Goal: Information Seeking & Learning: Learn about a topic

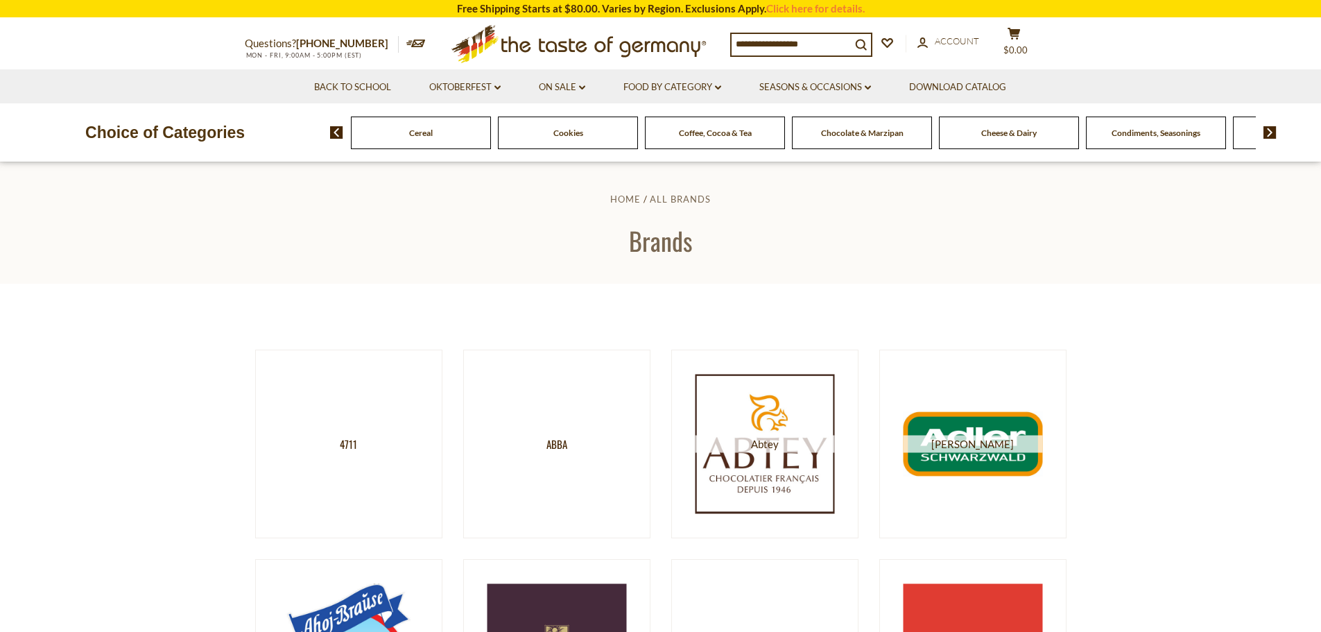
click at [688, 135] on span "Condiments, Seasonings" at bounding box center [1156, 133] width 89 height 10
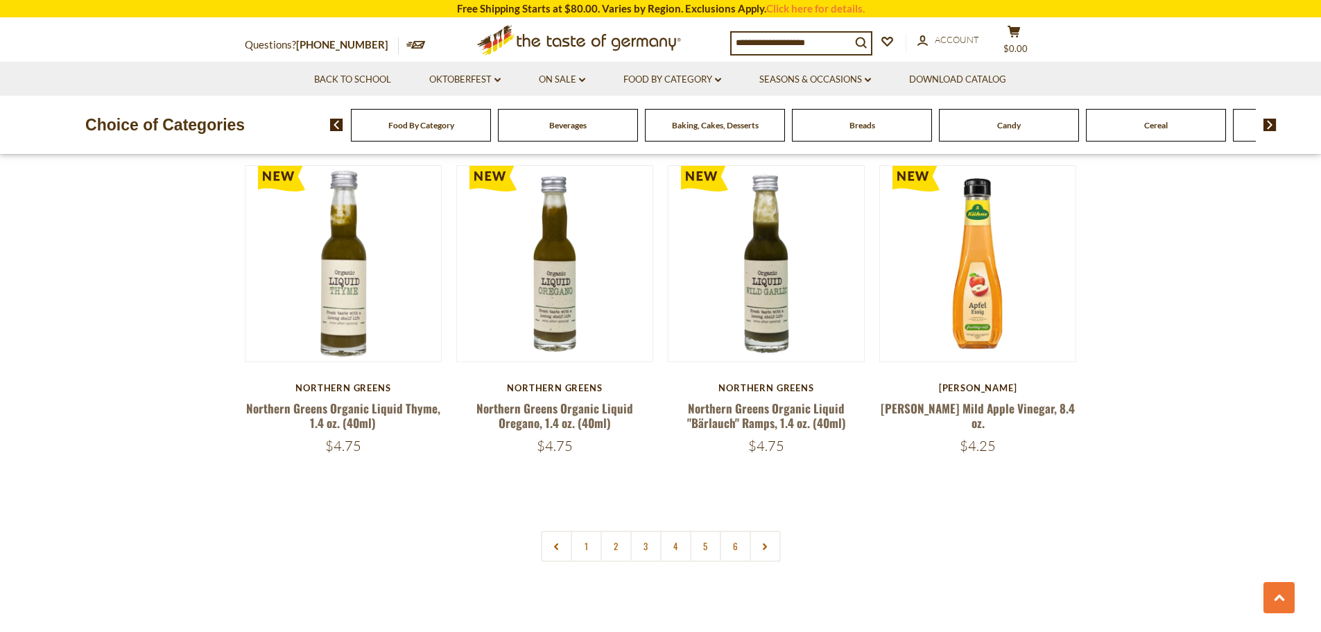
scroll to position [3329, 0]
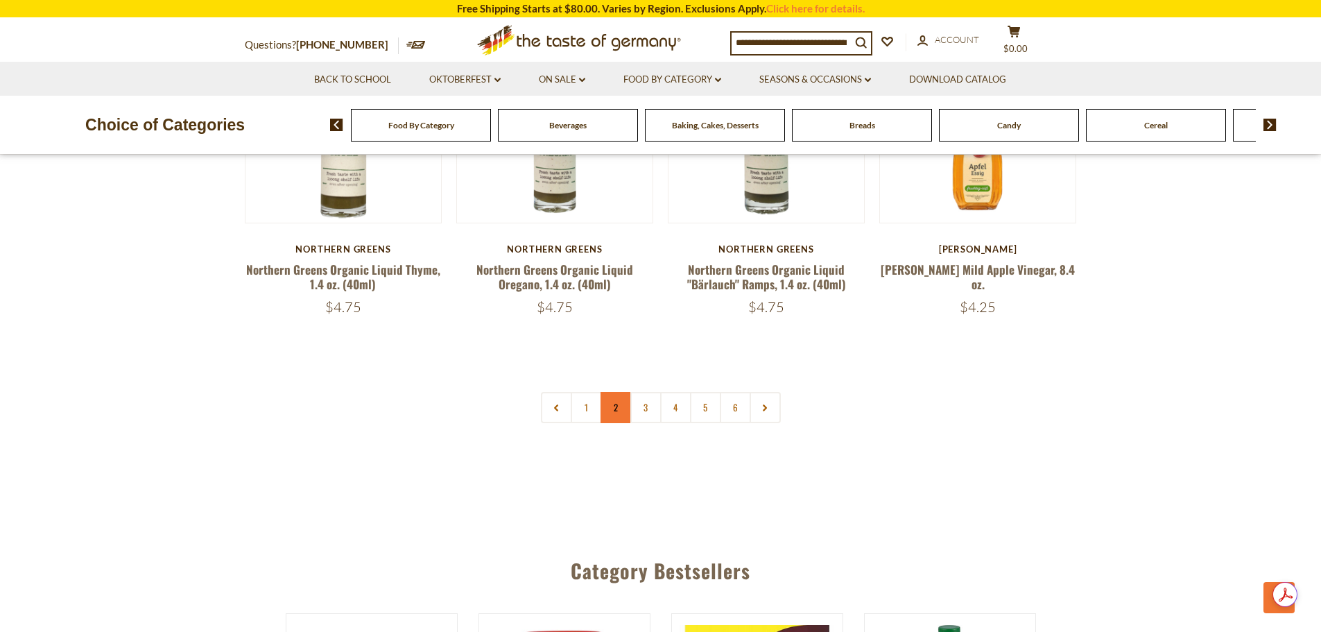
click at [609, 392] on link "2" at bounding box center [616, 407] width 31 height 31
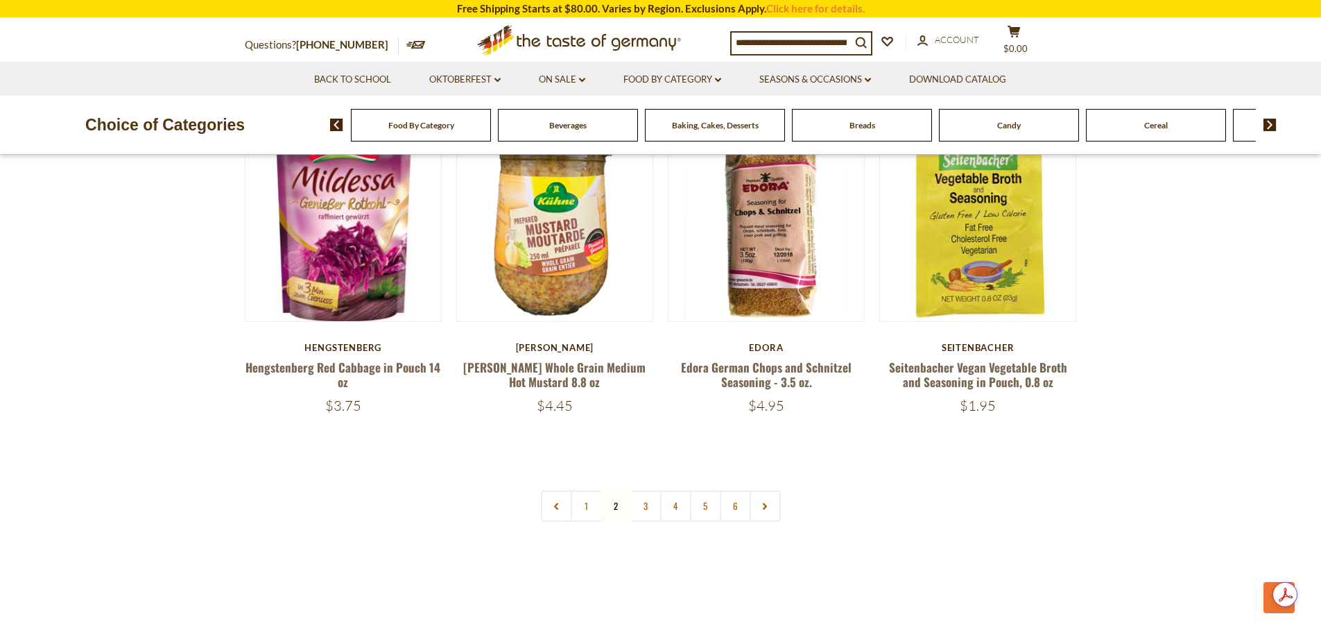
scroll to position [3288, 0]
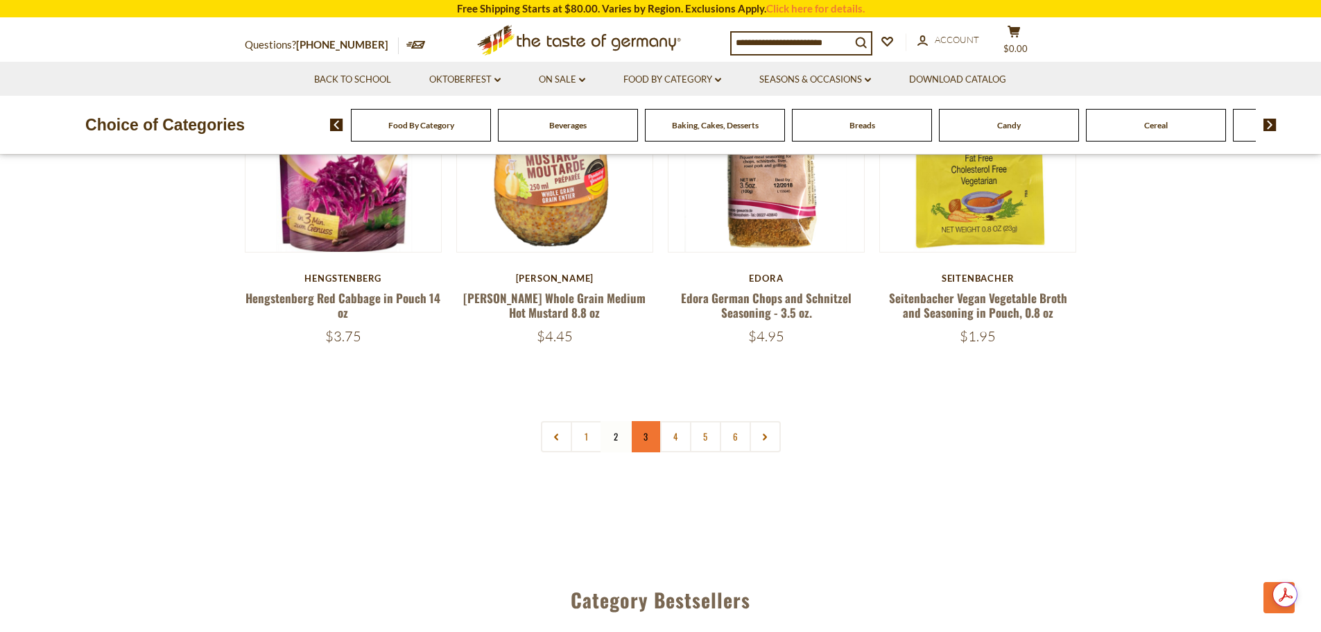
click at [649, 421] on link "3" at bounding box center [645, 436] width 31 height 31
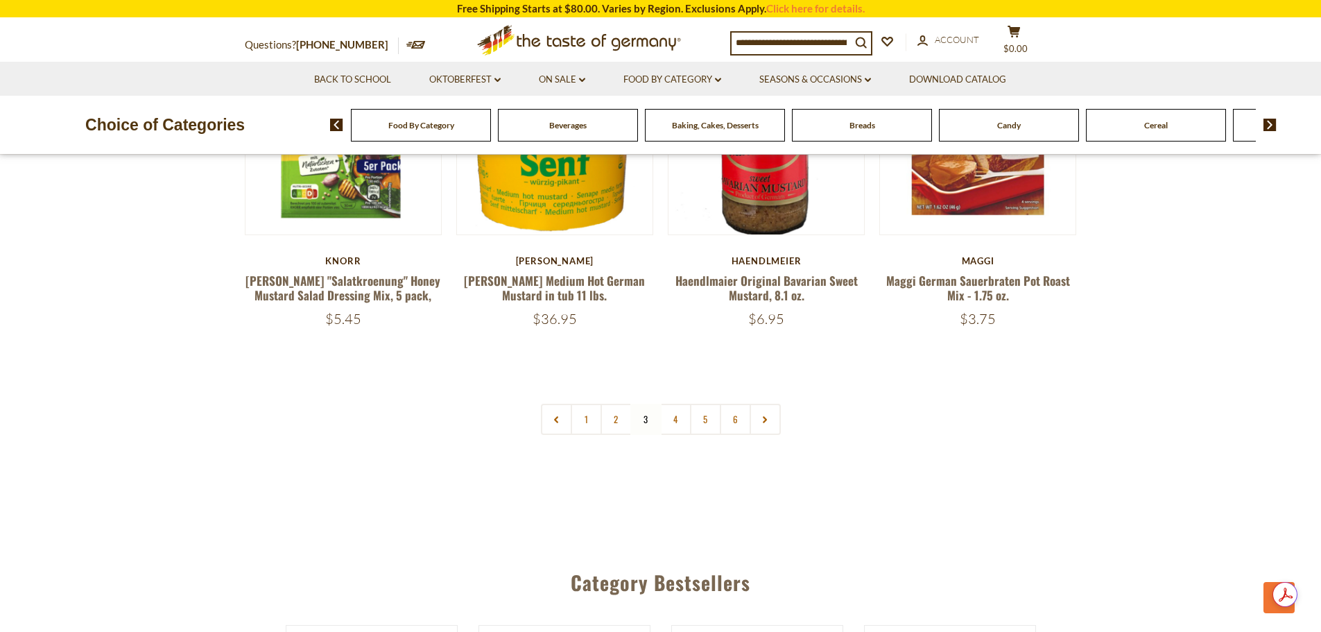
click at [681, 404] on link "4" at bounding box center [675, 419] width 31 height 31
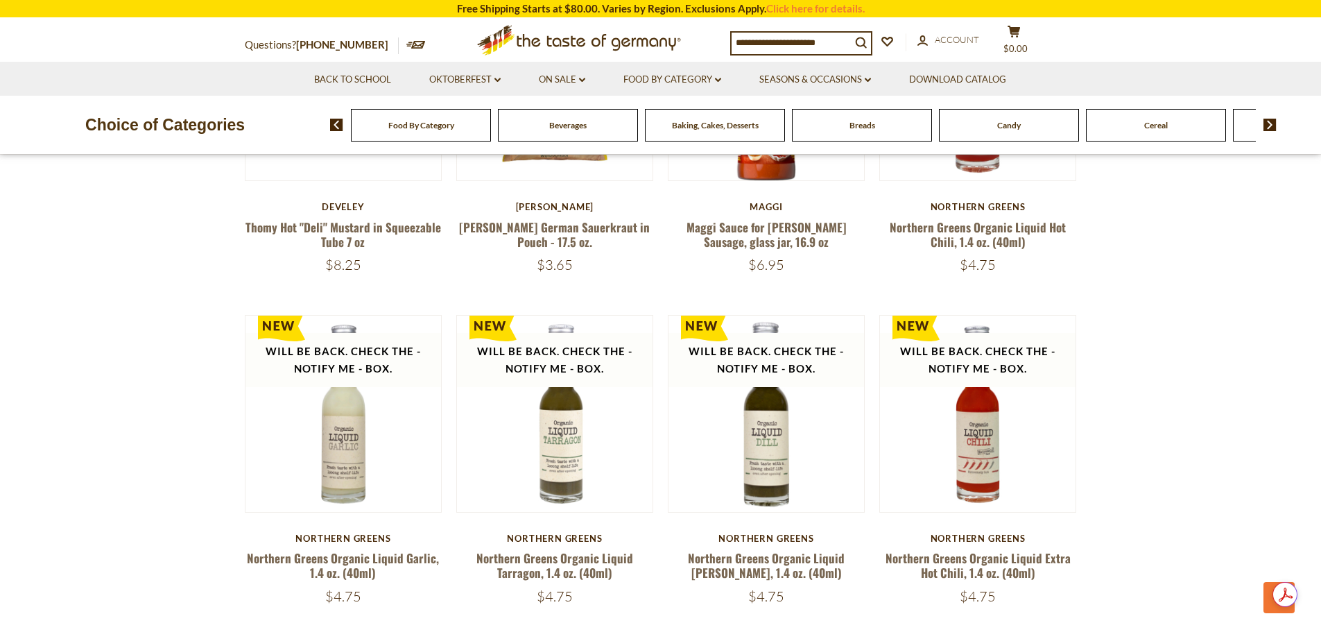
scroll to position [3149, 0]
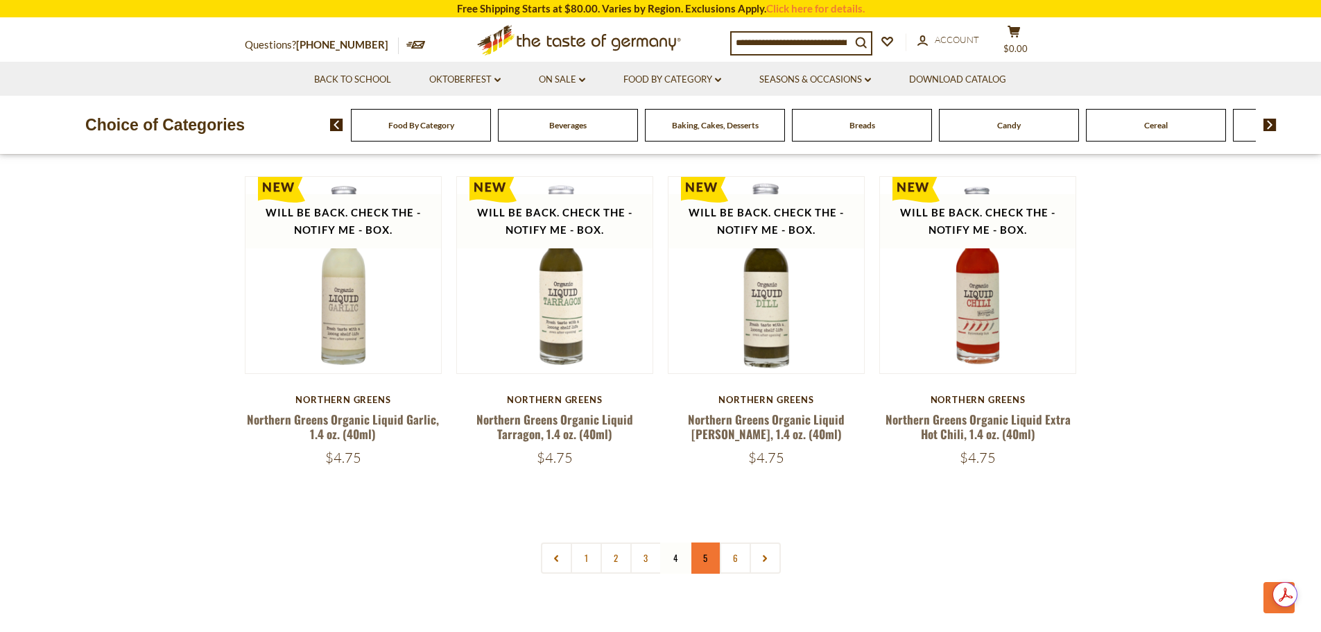
click at [702, 542] on link "5" at bounding box center [705, 557] width 31 height 31
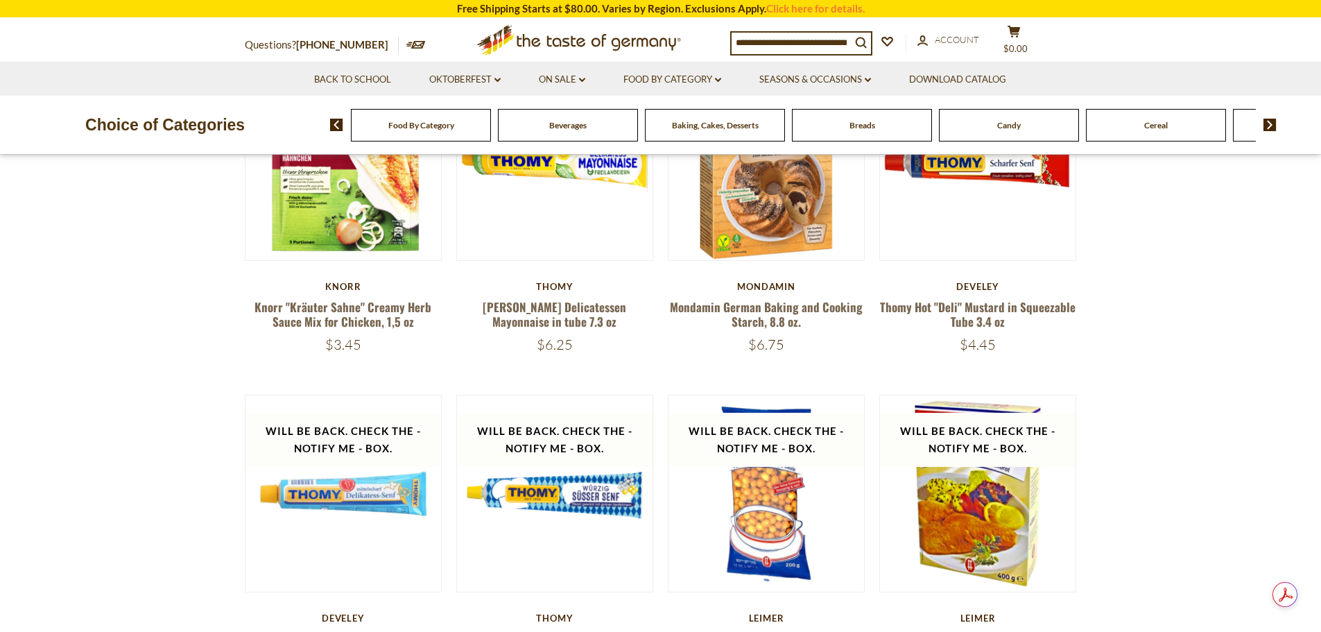
scroll to position [445, 0]
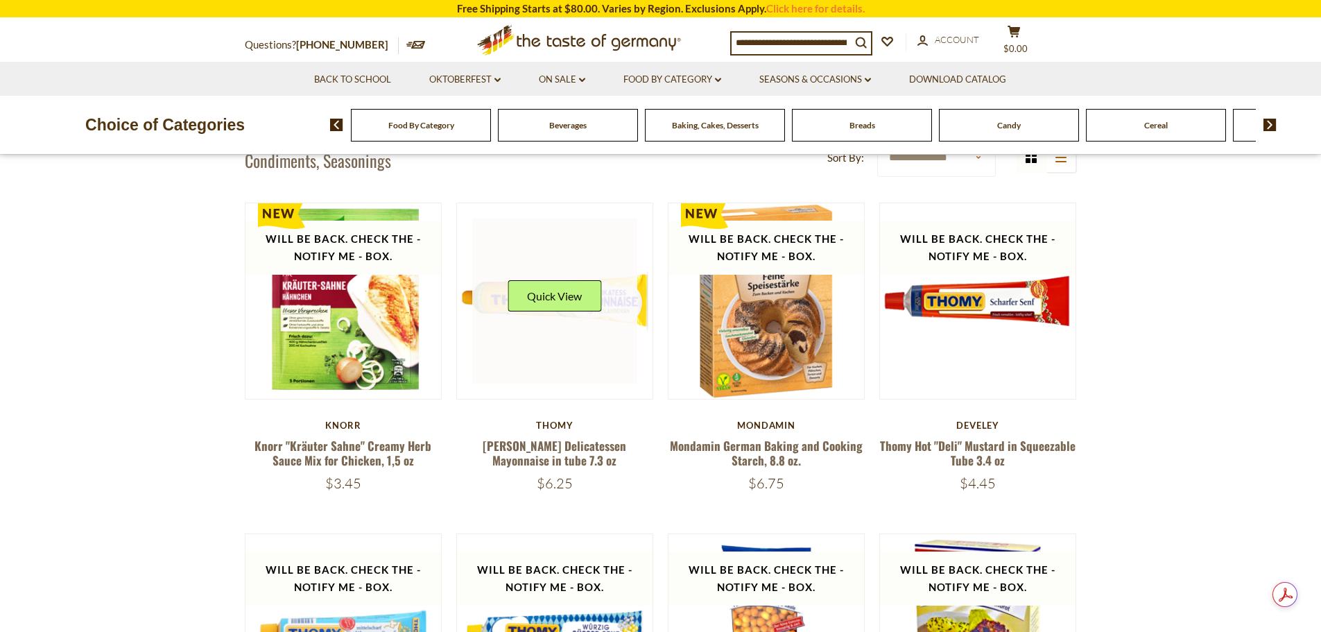
click at [562, 257] on link at bounding box center [554, 300] width 165 height 165
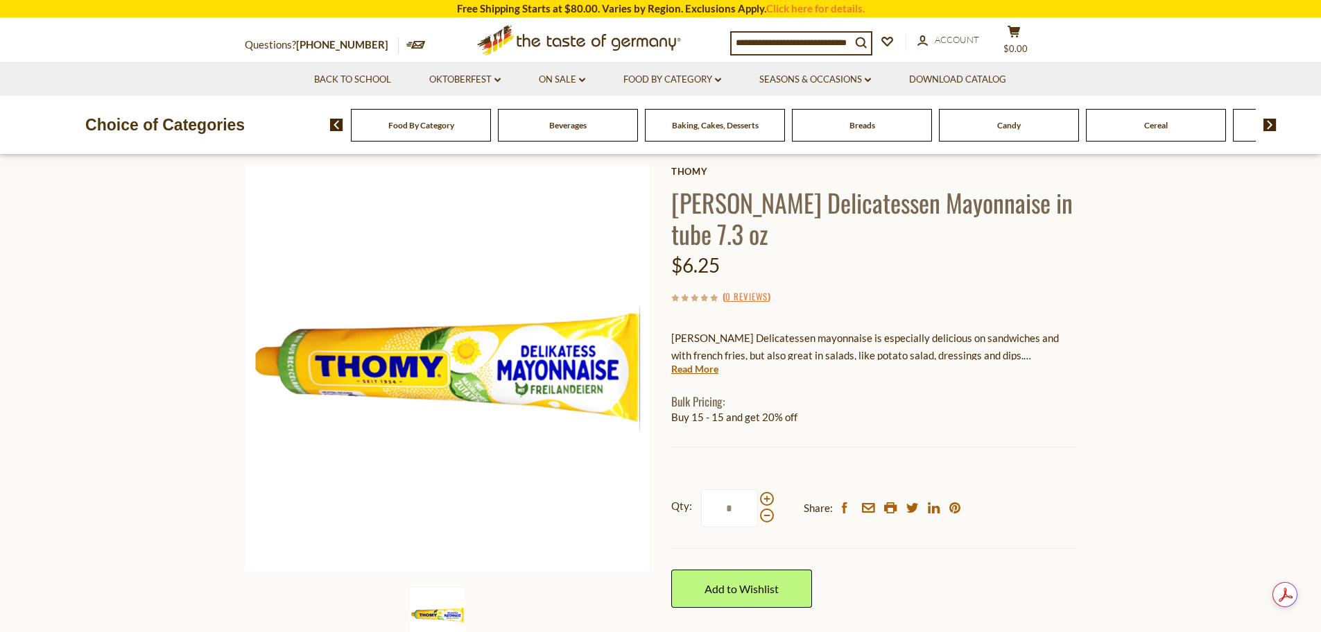
scroll to position [208, 0]
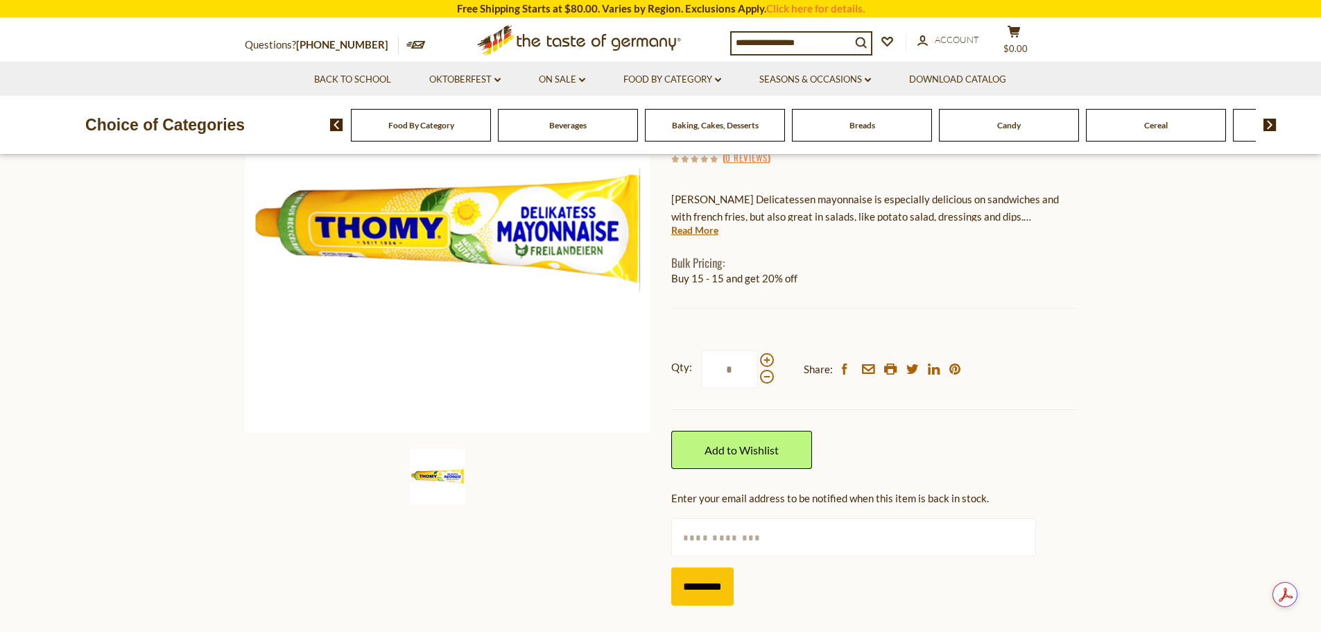
click at [711, 535] on input "text" at bounding box center [853, 537] width 365 height 38
type input "**********"
click at [708, 591] on input "*********" at bounding box center [702, 586] width 62 height 38
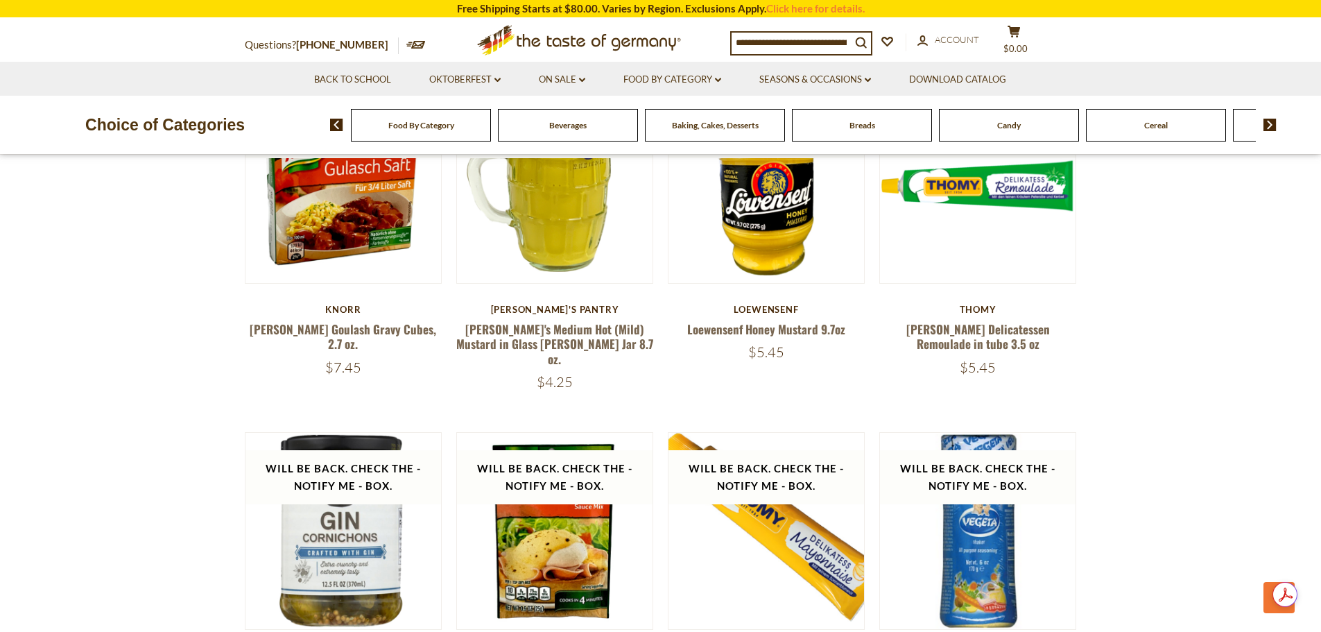
scroll to position [2525, 0]
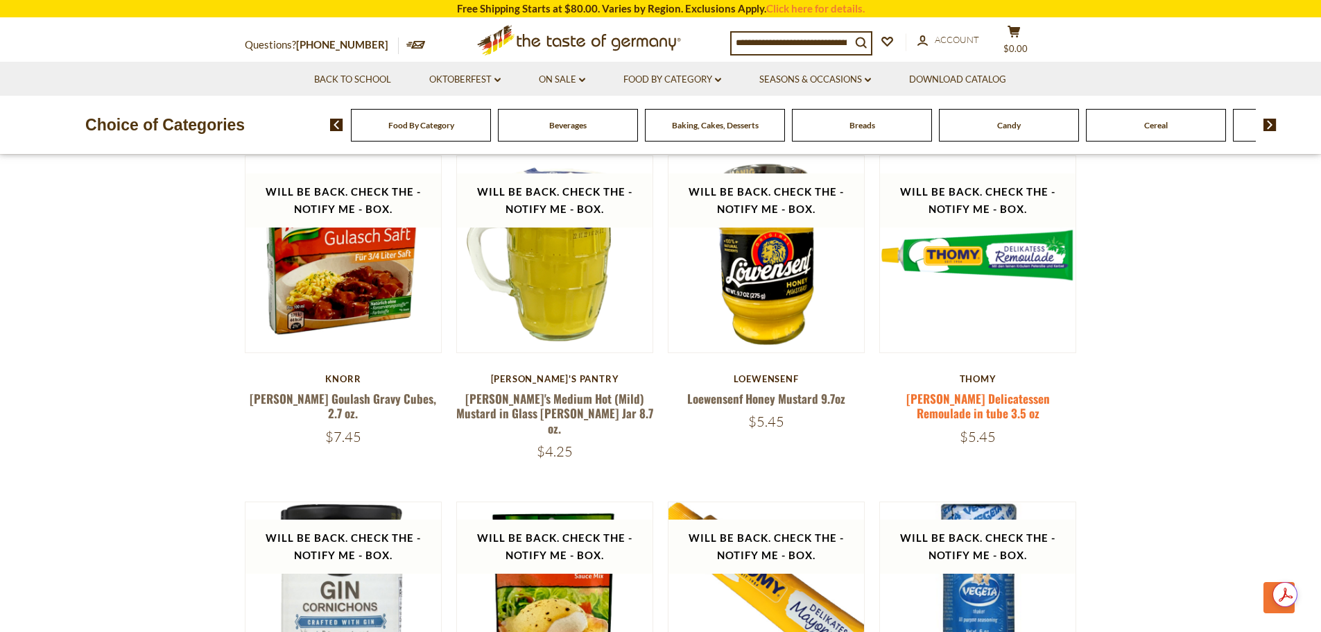
click at [977, 390] on link "[PERSON_NAME] Delicatessen Remoulade in tube 3.5 oz" at bounding box center [978, 406] width 144 height 32
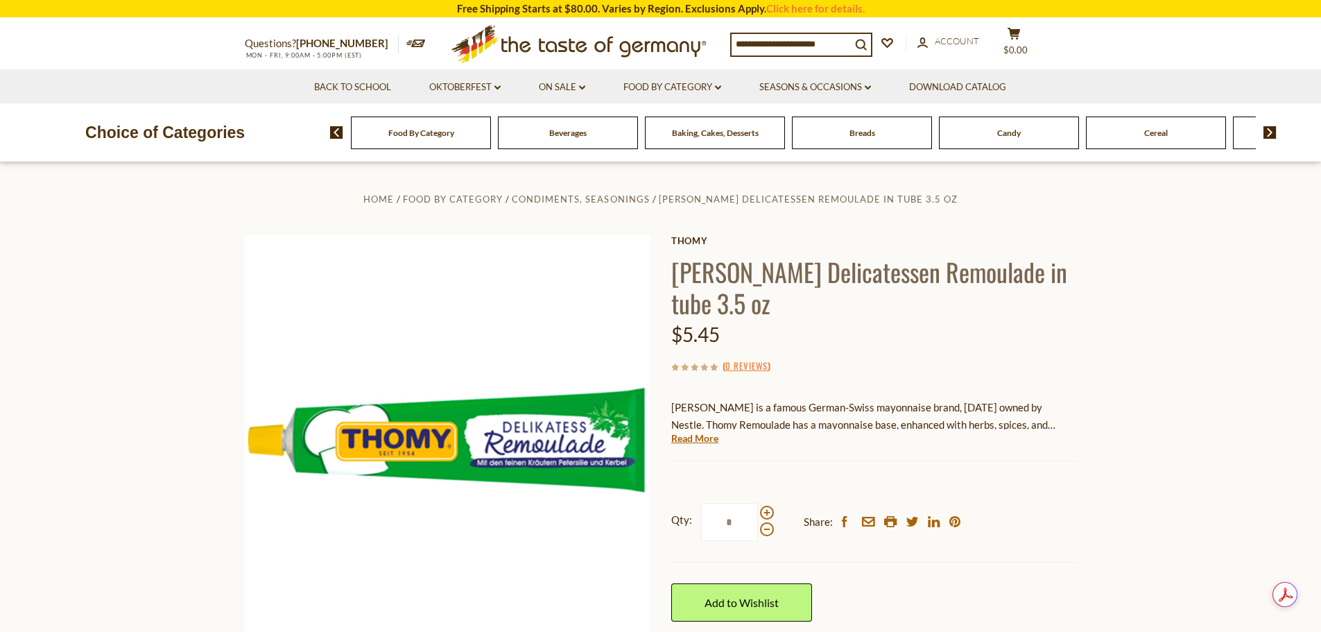
scroll to position [139, 0]
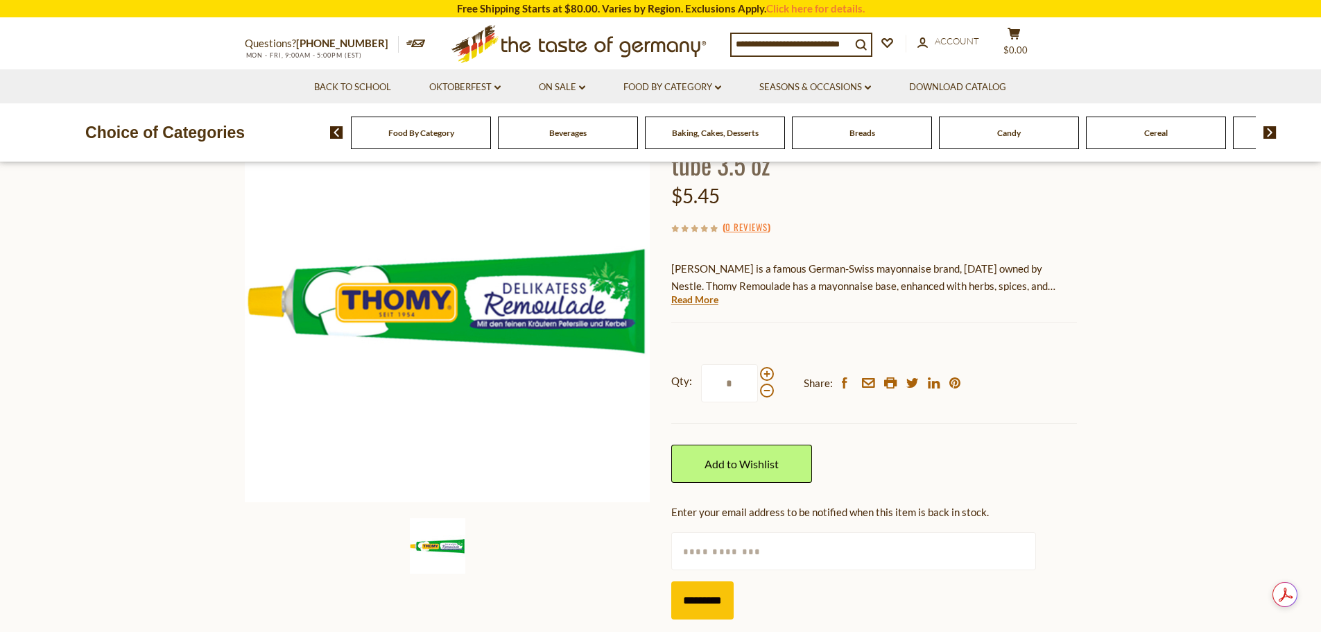
click at [719, 560] on input "text" at bounding box center [853, 551] width 365 height 38
type input "**********"
click at [709, 602] on input "*********" at bounding box center [702, 600] width 62 height 38
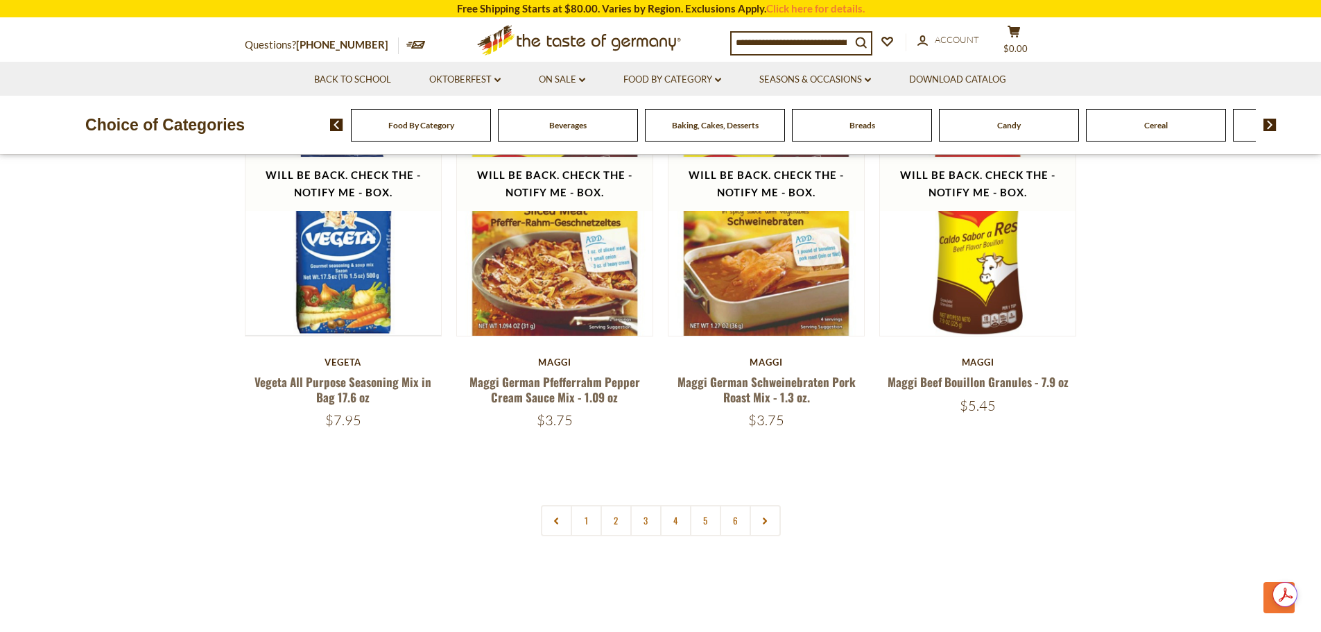
scroll to position [3357, 0]
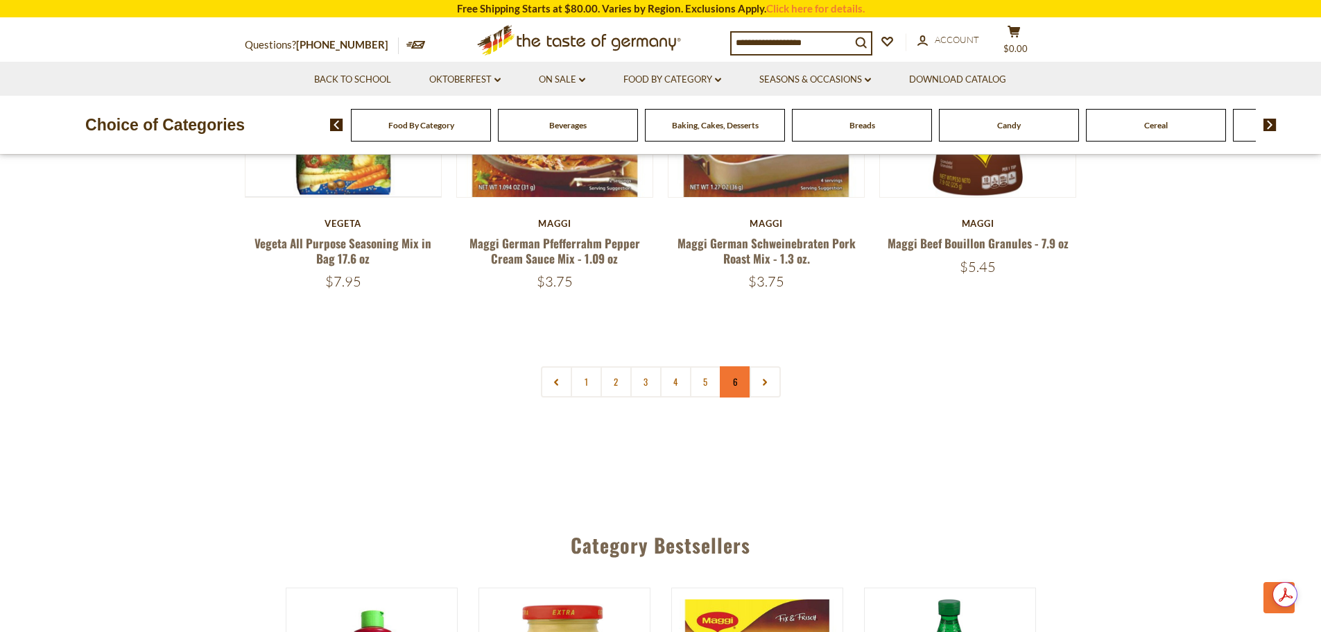
click at [734, 366] on link "6" at bounding box center [735, 381] width 31 height 31
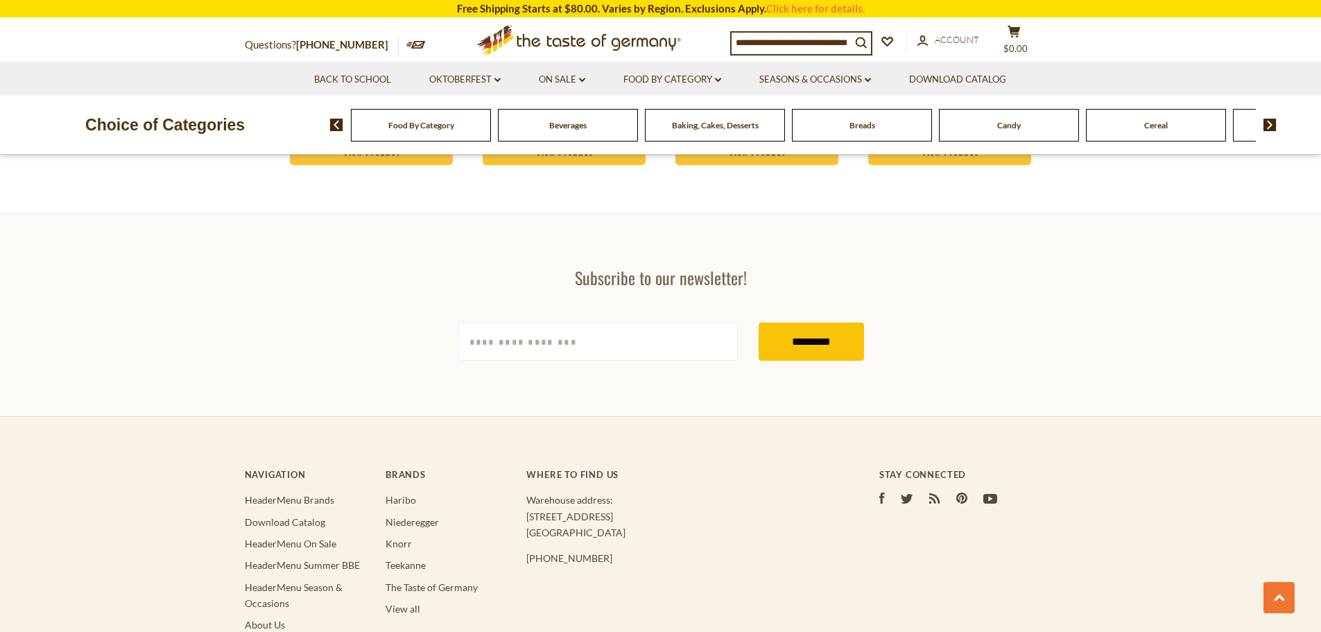
scroll to position [2114, 0]
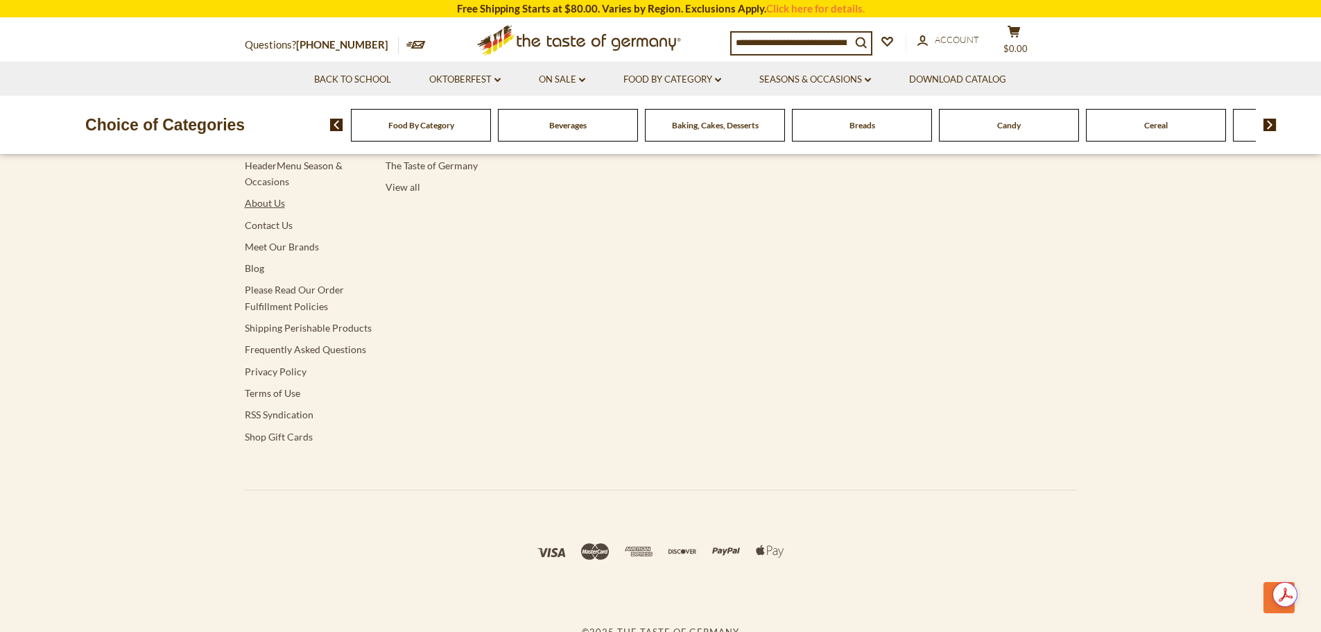
click at [259, 197] on link "About Us" at bounding box center [265, 203] width 40 height 12
